Goal: Transaction & Acquisition: Book appointment/travel/reservation

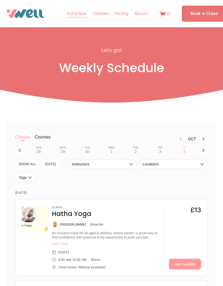
click at [203, 152] on icon "button" at bounding box center [203, 150] width 4 height 4
click at [88, 154] on div "7" at bounding box center [87, 151] width 2 height 4
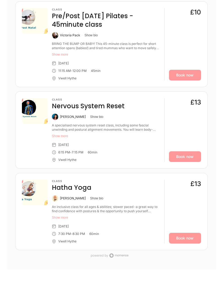
scroll to position [416, 0]
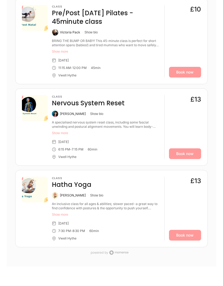
click at [189, 241] on link "Book now" at bounding box center [185, 235] width 32 height 11
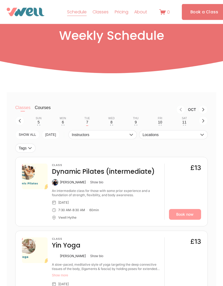
scroll to position [0, 0]
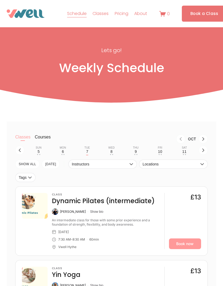
click at [115, 151] on button "Wed 8 • •" at bounding box center [112, 150] width 20 height 10
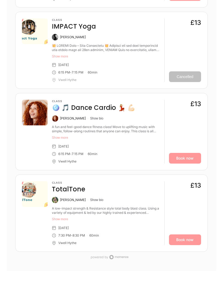
scroll to position [398, 0]
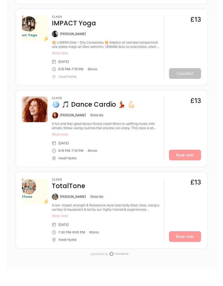
click at [184, 160] on link "Book now" at bounding box center [185, 155] width 32 height 11
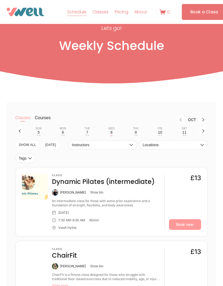
scroll to position [0, 0]
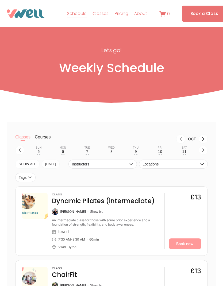
click at [135, 155] on div "• •" at bounding box center [135, 154] width 3 height 1
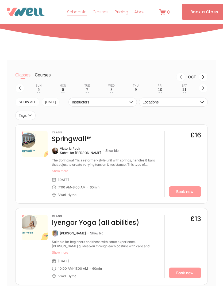
scroll to position [47, 0]
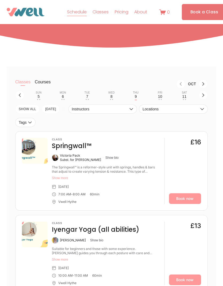
click at [159, 99] on div "10" at bounding box center [160, 96] width 4 height 4
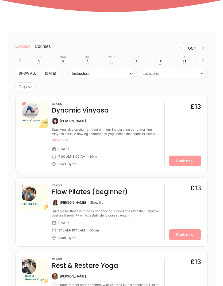
scroll to position [85, 0]
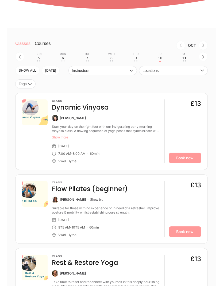
click at [185, 163] on link "Book now" at bounding box center [185, 158] width 32 height 11
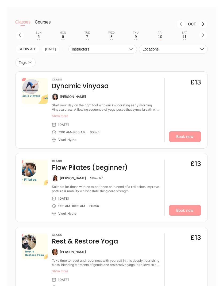
click at [183, 39] on div "11" at bounding box center [184, 36] width 4 height 4
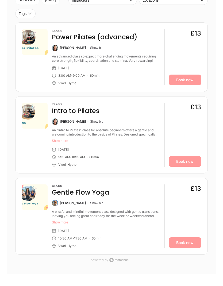
scroll to position [154, 0]
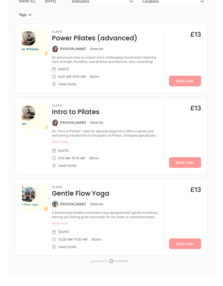
click at [186, 86] on link "Book now" at bounding box center [185, 81] width 32 height 11
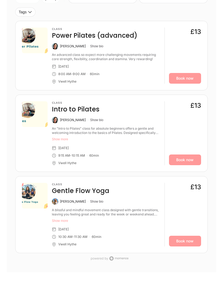
scroll to position [157, 0]
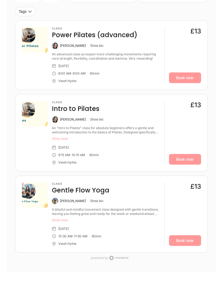
click at [189, 246] on link "Book now" at bounding box center [185, 240] width 32 height 11
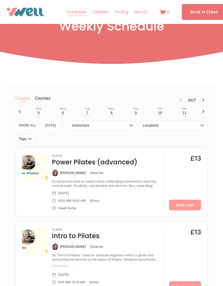
scroll to position [29, 0]
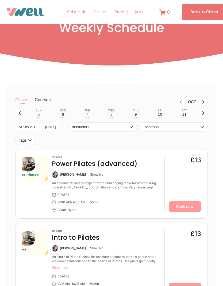
click at [202, 115] on icon "button" at bounding box center [203, 113] width 4 height 4
click at [40, 116] on div "12" at bounding box center [38, 114] width 4 height 4
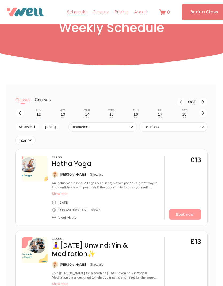
click at [189, 220] on link "Book now" at bounding box center [185, 214] width 32 height 11
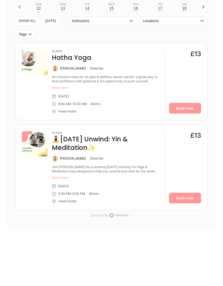
scroll to position [164, 0]
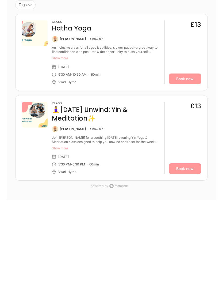
click at [190, 174] on link "Book now" at bounding box center [185, 168] width 32 height 11
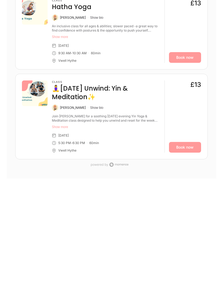
scroll to position [0, 0]
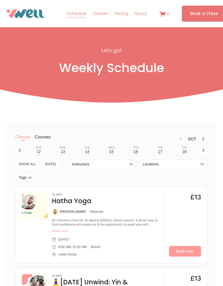
click at [202, 141] on icon "Next month, Nov" at bounding box center [203, 139] width 4 height 4
click at [201, 141] on icon "Next month, Dec" at bounding box center [203, 139] width 4 height 4
click at [202, 152] on icon "button" at bounding box center [203, 150] width 4 height 4
click at [204, 152] on icon "button" at bounding box center [203, 150] width 4 height 4
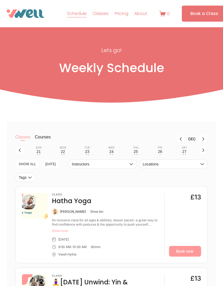
click at [64, 153] on div "22" at bounding box center [63, 151] width 4 height 4
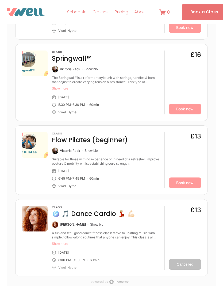
scroll to position [444, 0]
click at [185, 115] on link "Book now" at bounding box center [185, 109] width 32 height 11
